Goal: Complete application form: Complete application form

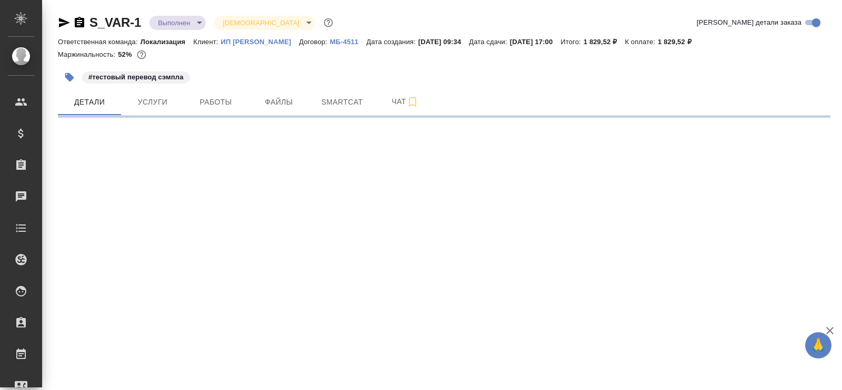
select select "RU"
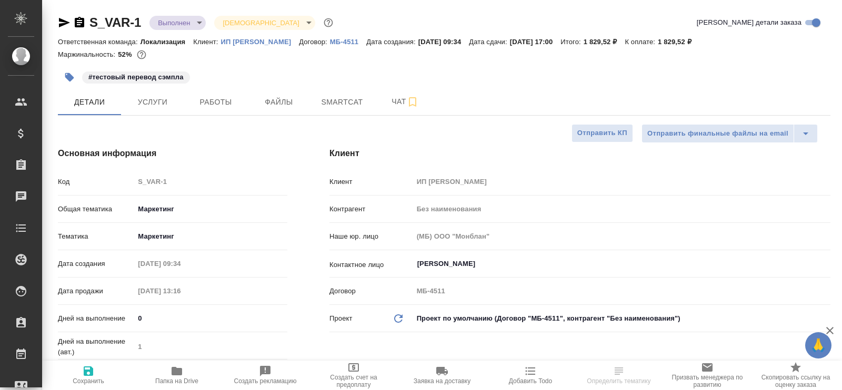
type textarea "x"
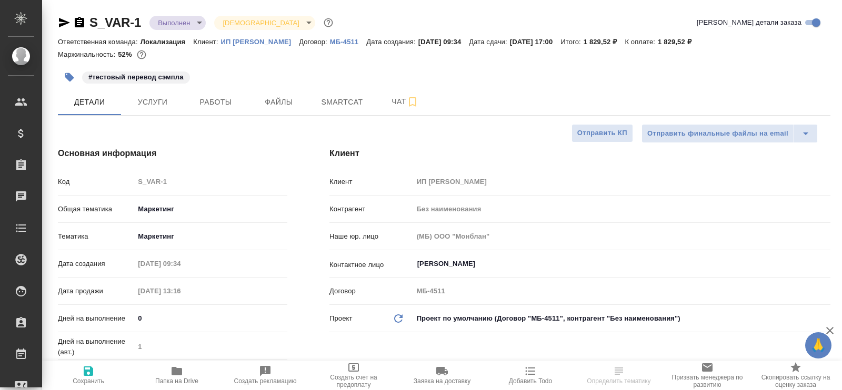
type textarea "x"
type input "[PERSON_NAME]"
type input "Гудина Александра"
click at [618, 50] on div "Маржинальность: 52%" at bounding box center [444, 55] width 772 height 14
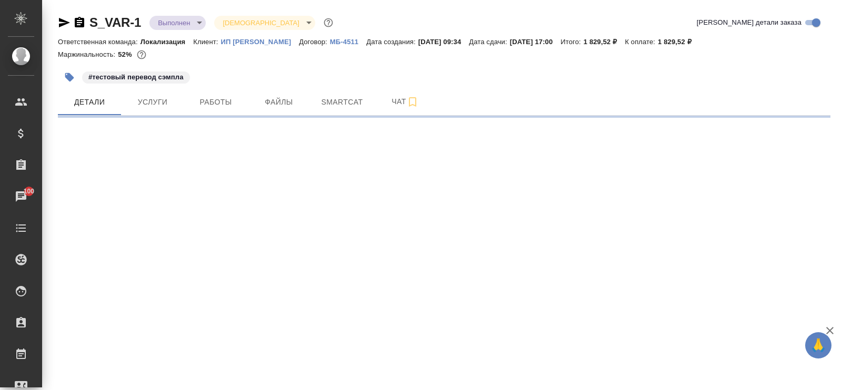
select select "RU"
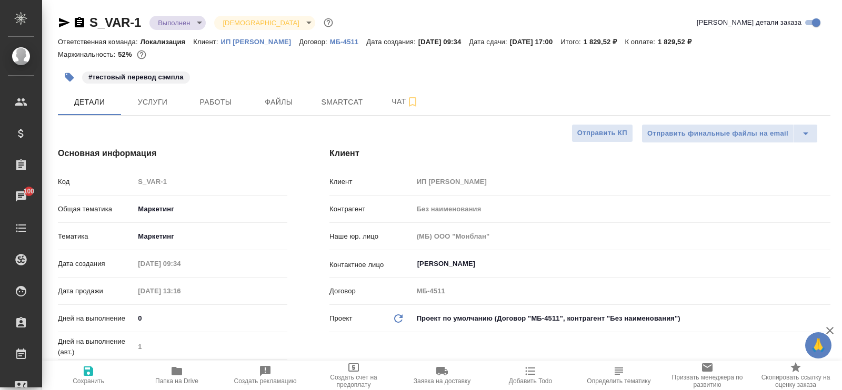
type textarea "x"
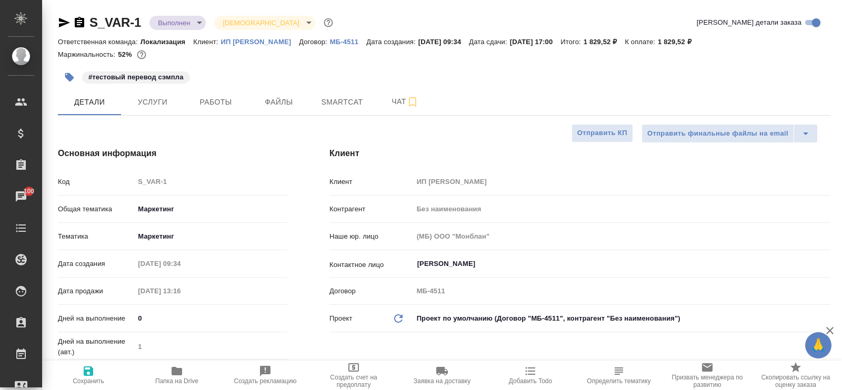
type textarea "x"
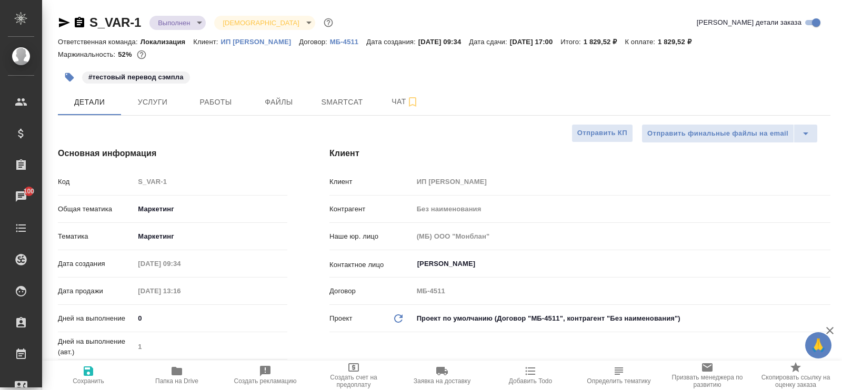
type textarea "x"
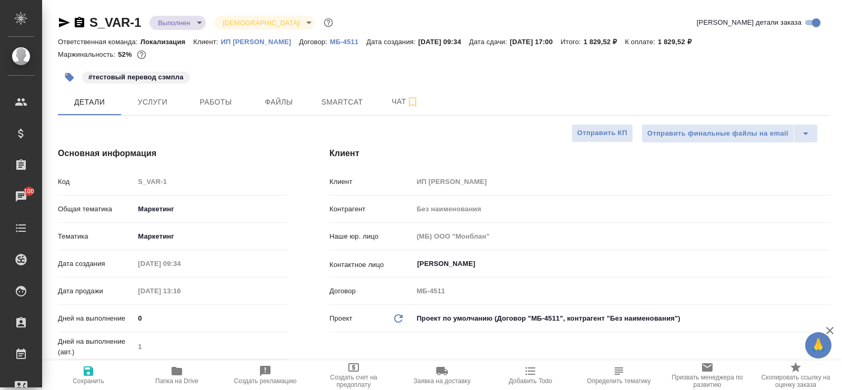
type textarea "x"
